Goal: Transaction & Acquisition: Download file/media

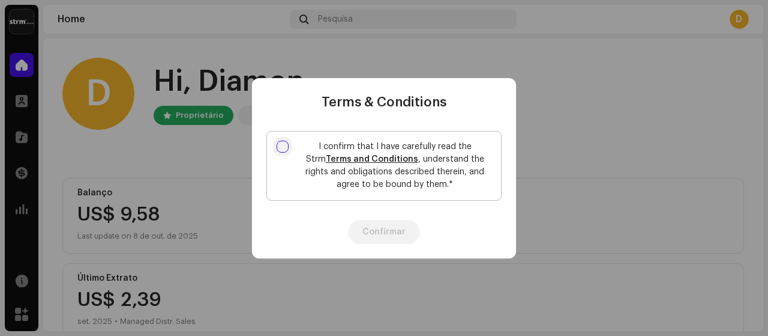
click at [284, 148] on input "I confirm that I have carefully read the Strm Terms and Conditions , understand…" at bounding box center [283, 146] width 12 height 12
checkbox input "true"
click at [375, 233] on button "Confirmar" at bounding box center [384, 232] width 72 height 24
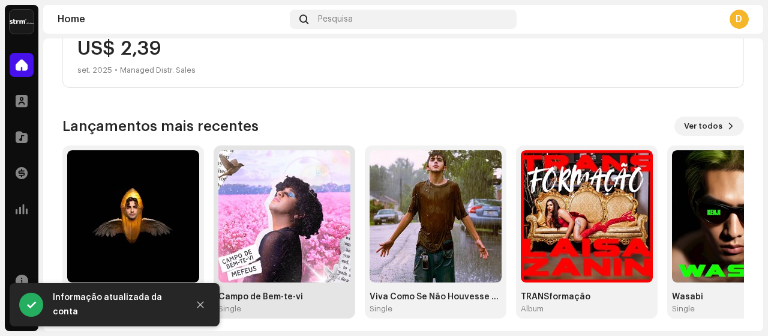
scroll to position [256, 0]
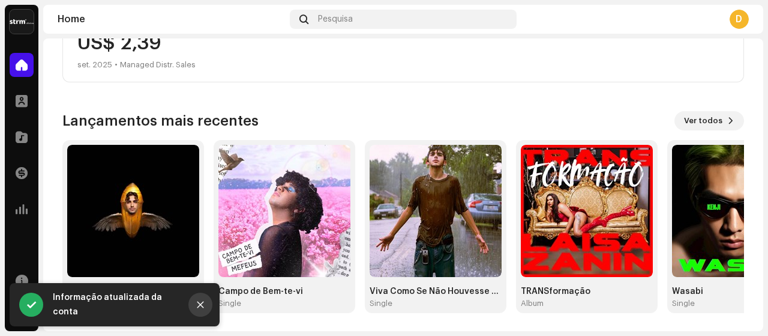
click at [200, 308] on icon "Close" at bounding box center [200, 304] width 8 height 8
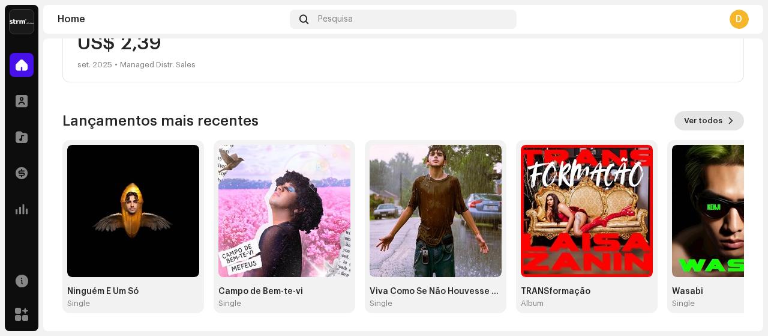
click at [701, 121] on span "Ver todos" at bounding box center [703, 121] width 38 height 24
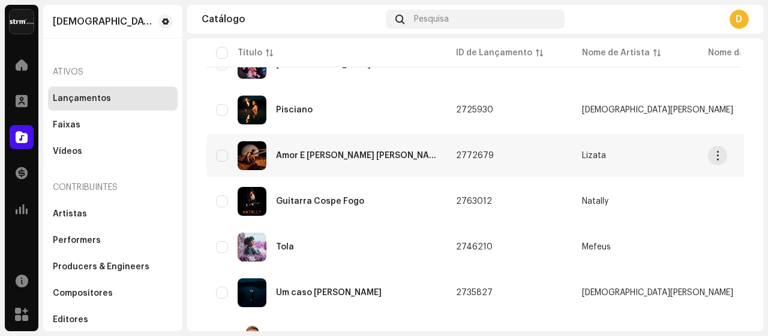
scroll to position [540, 0]
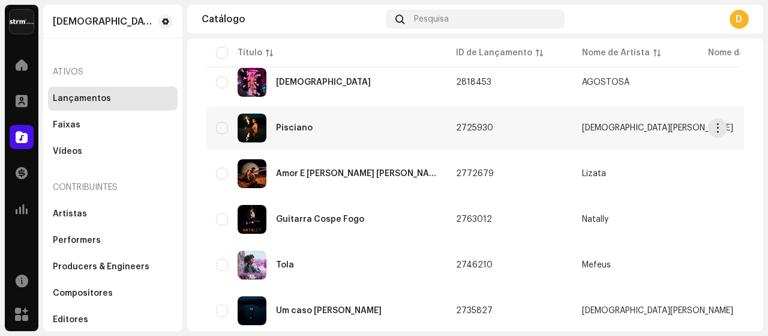
click at [344, 122] on div "Pisciano" at bounding box center [326, 127] width 221 height 29
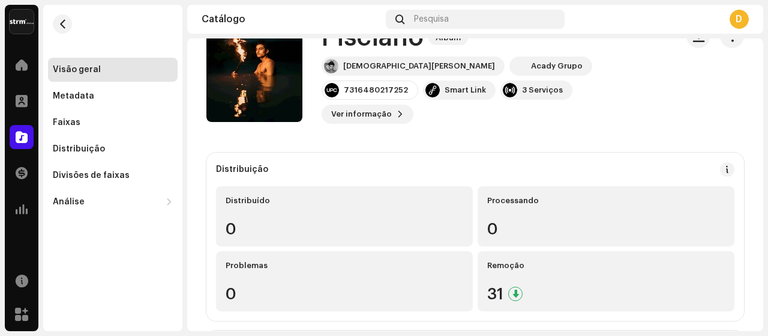
scroll to position [60, 0]
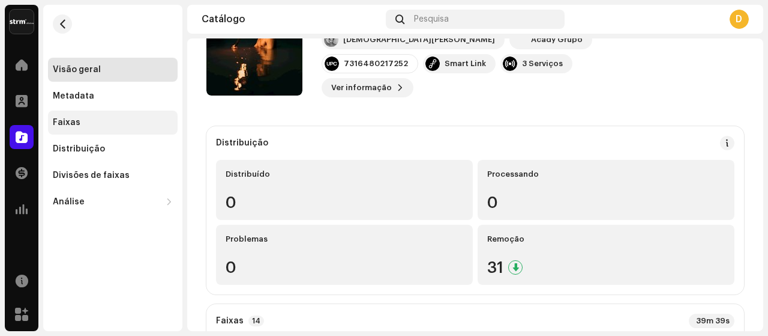
click at [101, 121] on div "Faixas" at bounding box center [113, 123] width 120 height 10
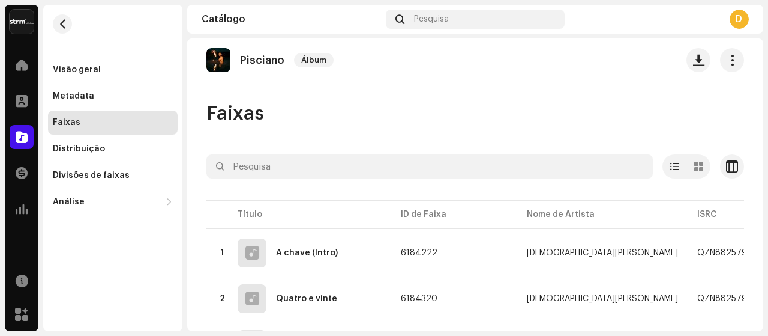
scroll to position [120, 0]
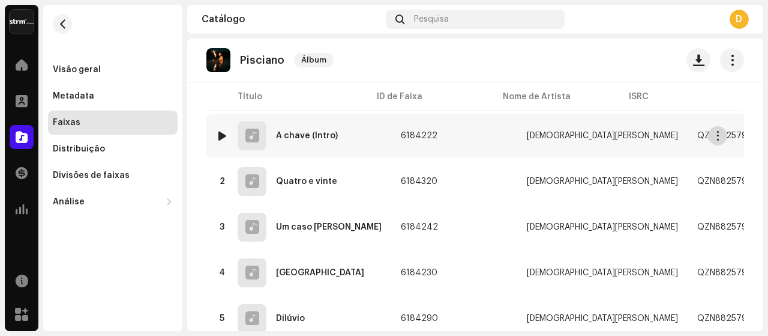
click at [723, 134] on button "button" at bounding box center [717, 135] width 19 height 19
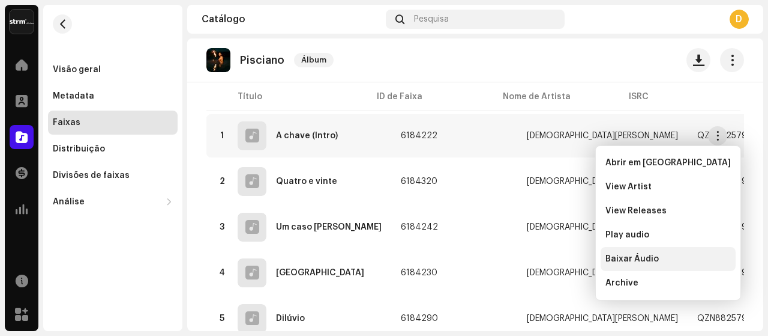
click at [644, 257] on span "Baixar Áudio" at bounding box center [632, 259] width 53 height 10
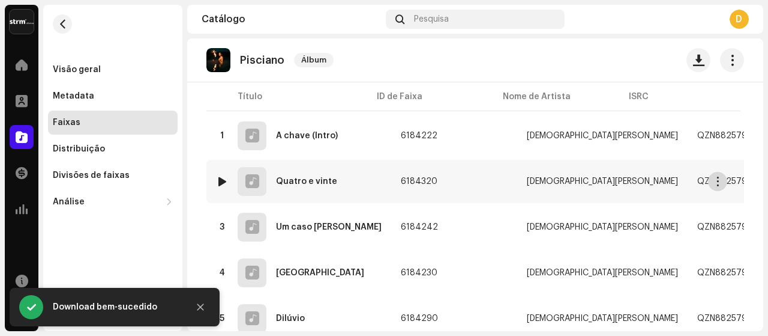
click at [718, 178] on span "button" at bounding box center [718, 181] width 9 height 10
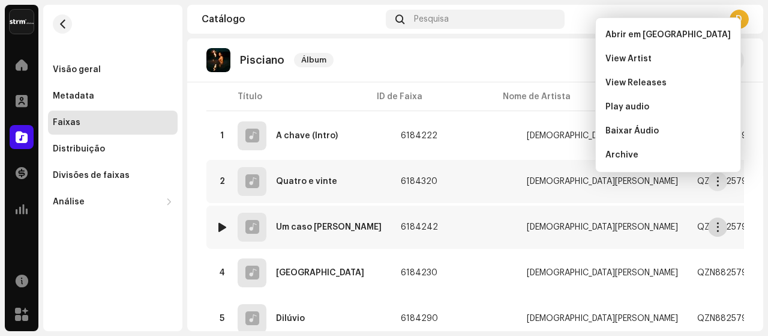
click at [721, 226] on span "button" at bounding box center [718, 227] width 9 height 10
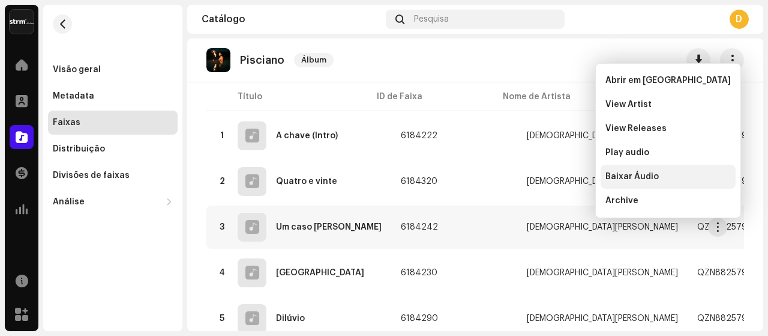
click at [642, 177] on span "Baixar Áudio" at bounding box center [632, 177] width 53 height 10
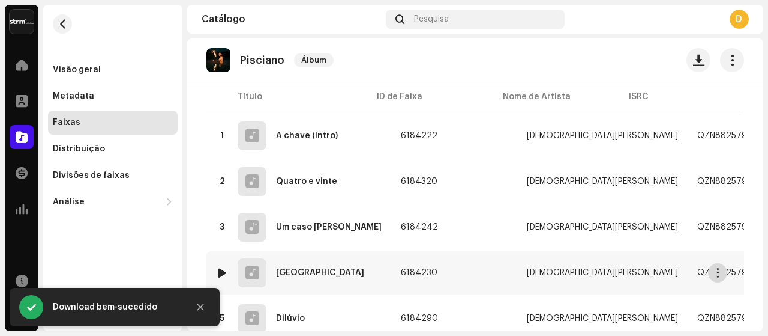
click at [717, 273] on span "button" at bounding box center [718, 273] width 9 height 10
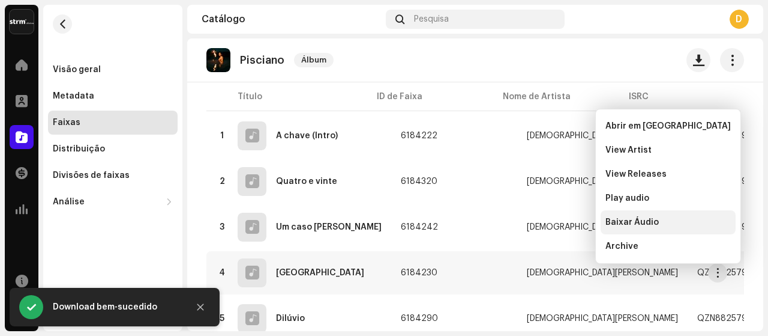
click at [625, 221] on span "Baixar Áudio" at bounding box center [632, 222] width 53 height 10
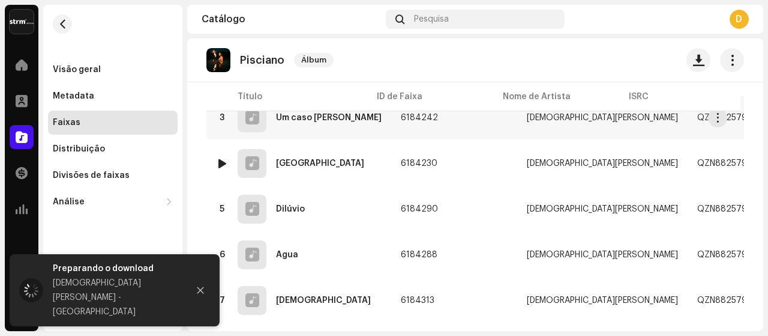
scroll to position [240, 0]
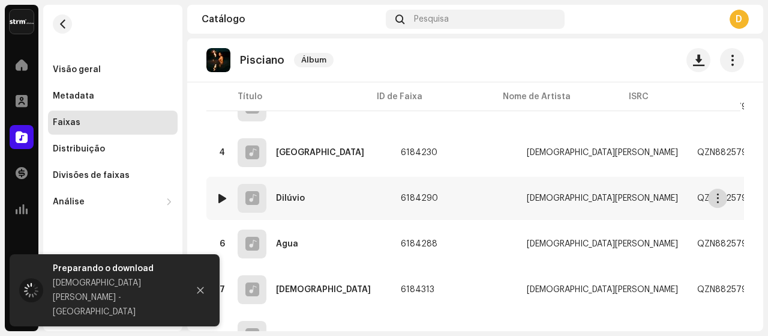
click at [716, 197] on span "button" at bounding box center [718, 198] width 9 height 10
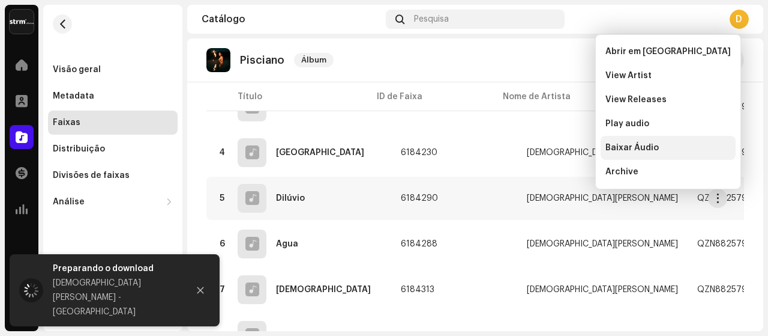
click at [633, 151] on span "Baixar Áudio" at bounding box center [632, 148] width 53 height 10
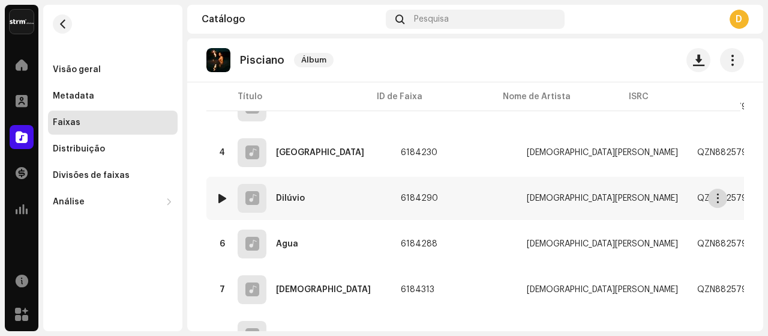
click at [721, 198] on span "button" at bounding box center [718, 198] width 9 height 10
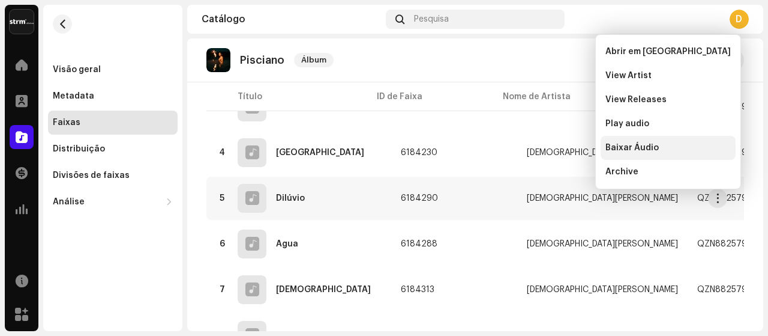
click at [656, 148] on div "Baixar Áudio" at bounding box center [668, 148] width 125 height 10
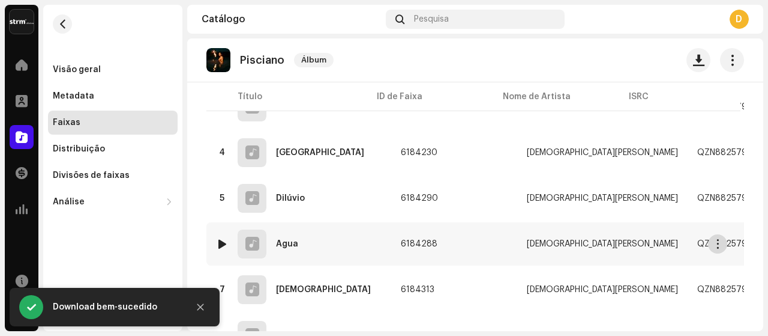
click at [720, 242] on span "button" at bounding box center [718, 244] width 9 height 10
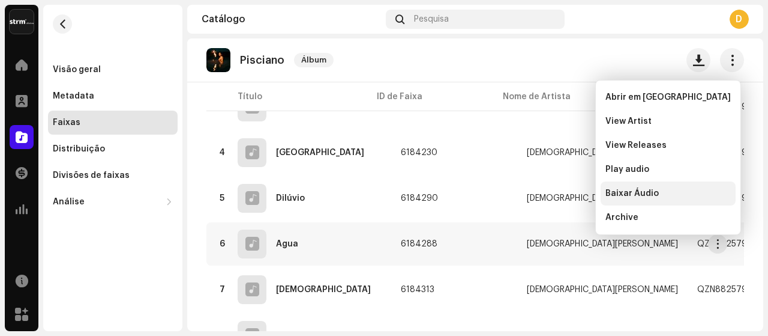
click at [640, 194] on span "Baixar Áudio" at bounding box center [632, 193] width 53 height 10
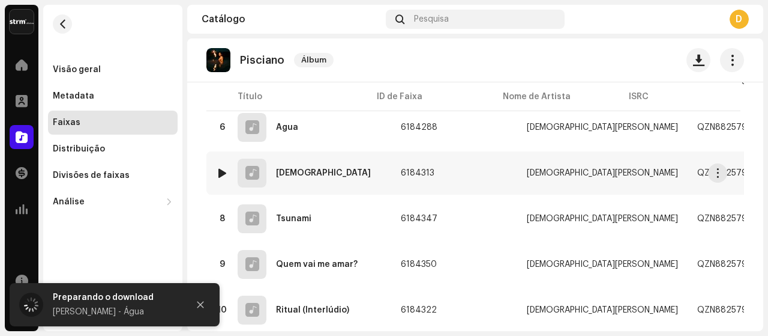
scroll to position [360, 0]
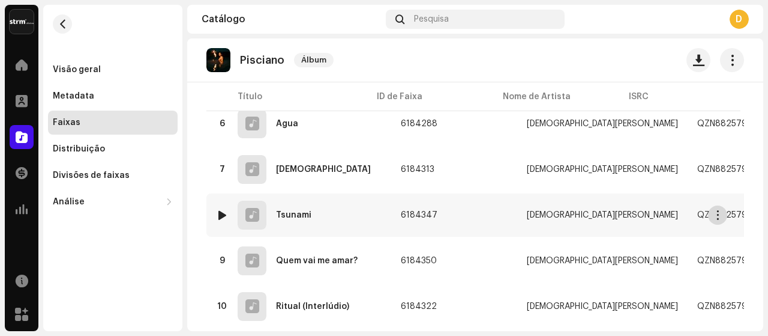
click at [717, 218] on span "button" at bounding box center [718, 215] width 9 height 10
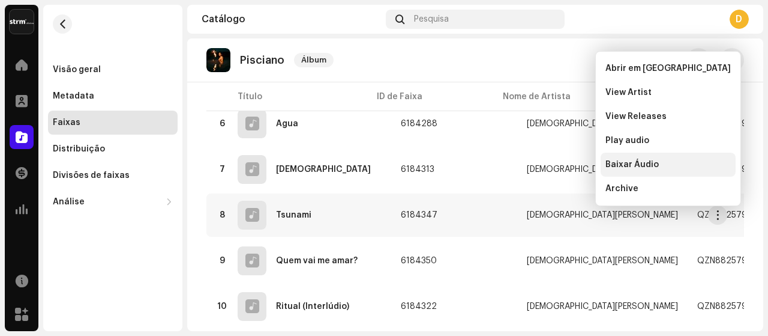
click at [646, 163] on span "Baixar Áudio" at bounding box center [632, 165] width 53 height 10
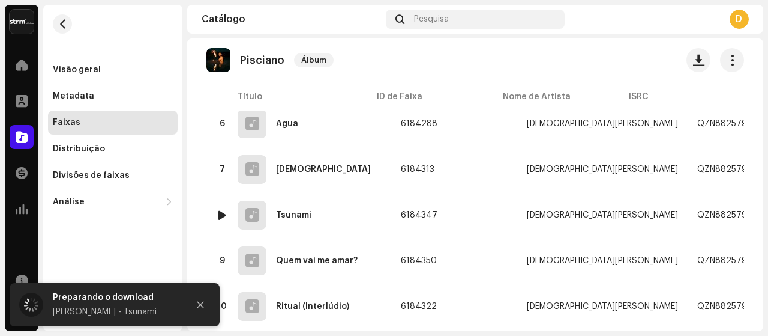
scroll to position [420, 0]
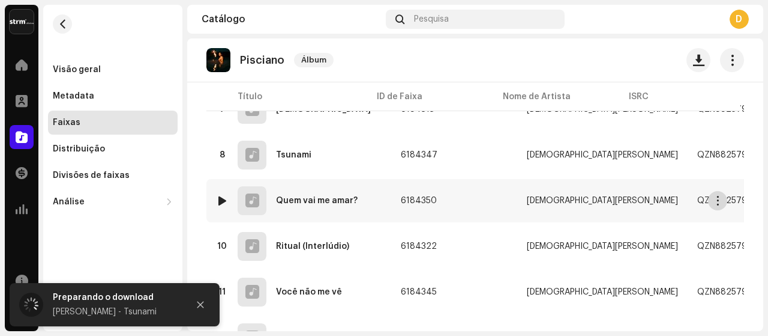
click at [717, 201] on span "button" at bounding box center [718, 201] width 9 height 10
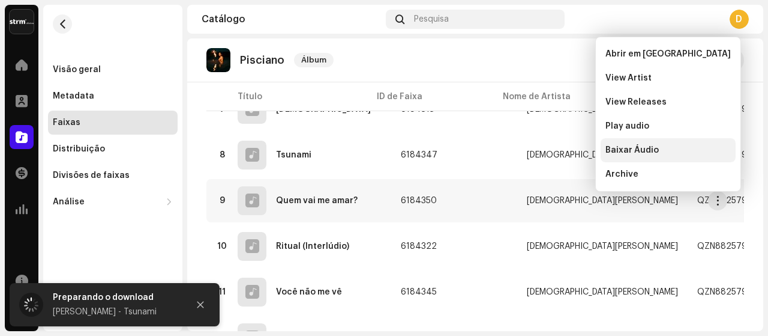
click at [634, 148] on span "Baixar Áudio" at bounding box center [632, 150] width 53 height 10
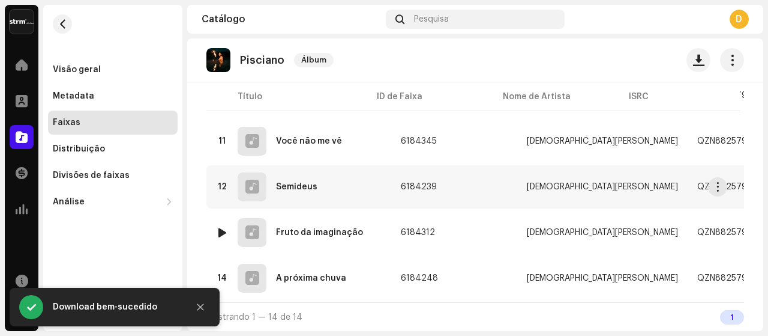
scroll to position [575, 0]
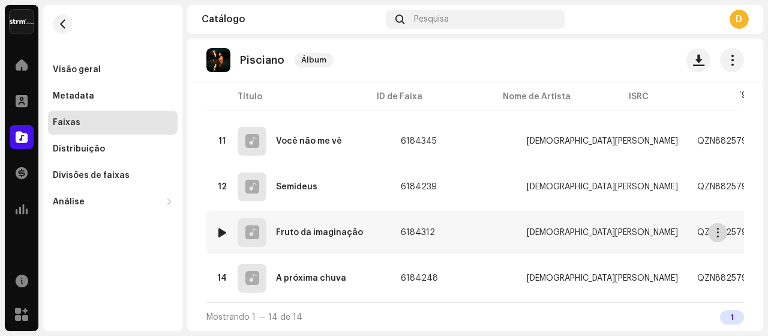
click at [715, 227] on span "button" at bounding box center [718, 232] width 9 height 10
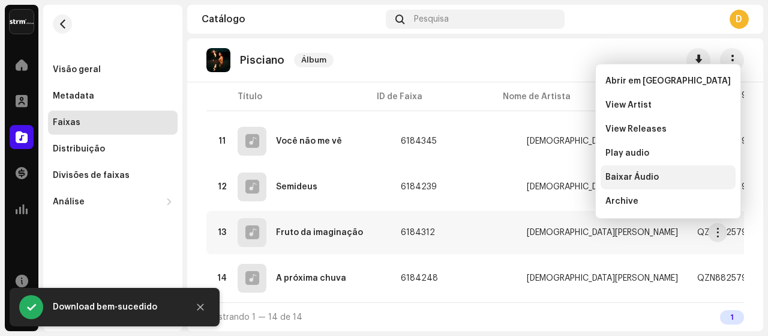
click at [609, 174] on span "Baixar Áudio" at bounding box center [632, 177] width 53 height 10
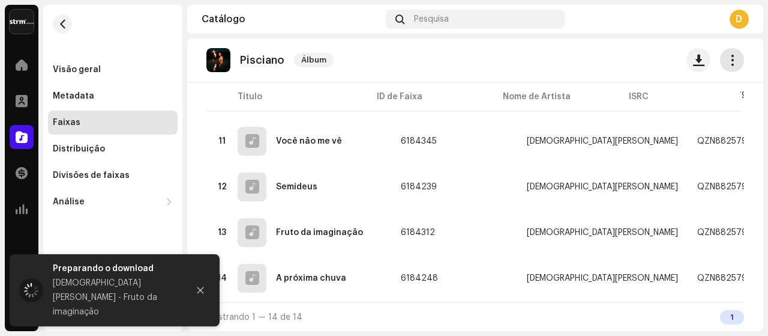
click at [730, 59] on span "button" at bounding box center [732, 60] width 11 height 10
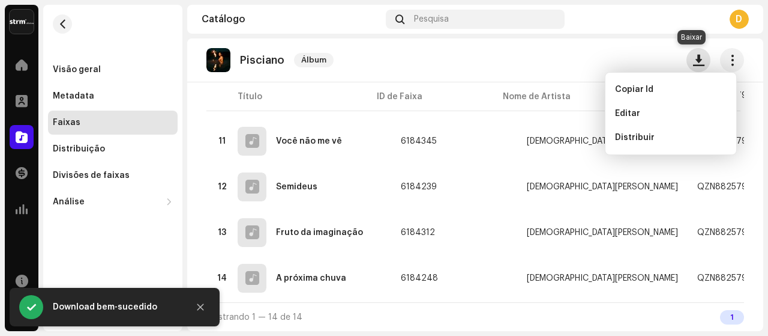
click at [693, 62] on span "button" at bounding box center [698, 60] width 11 height 10
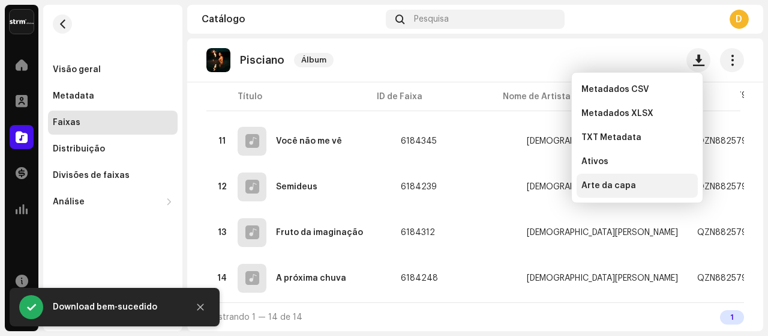
click at [610, 189] on span "Arte da capa" at bounding box center [609, 186] width 55 height 10
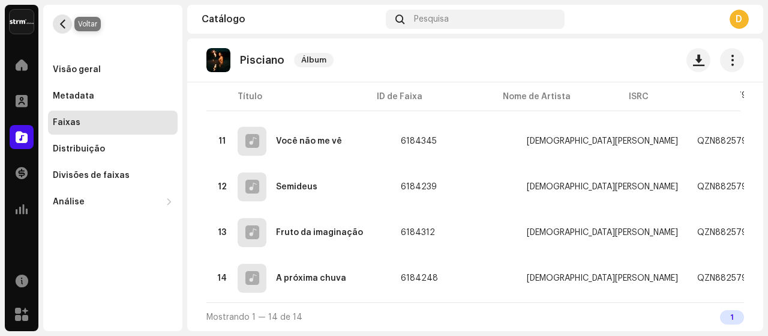
click at [61, 22] on span "button" at bounding box center [62, 24] width 9 height 10
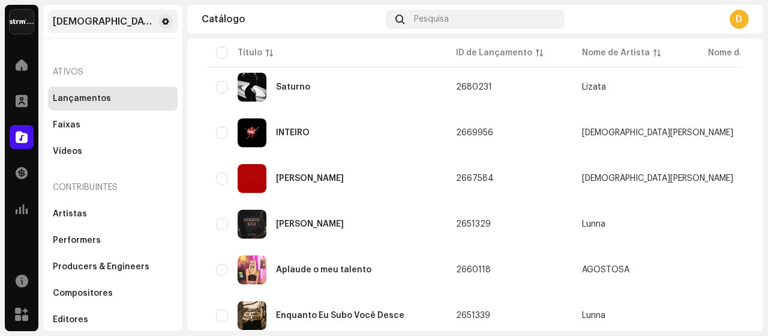
scroll to position [988, 0]
